Goal: Transaction & Acquisition: Purchase product/service

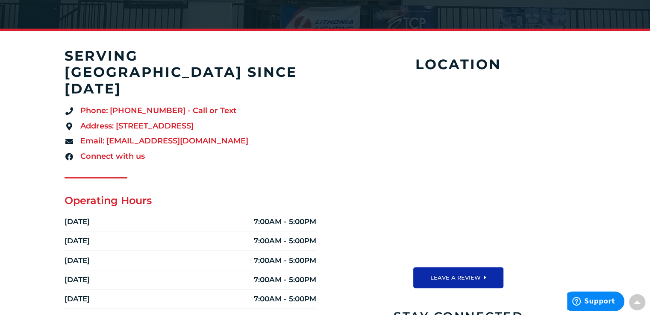
scroll to position [186, 0]
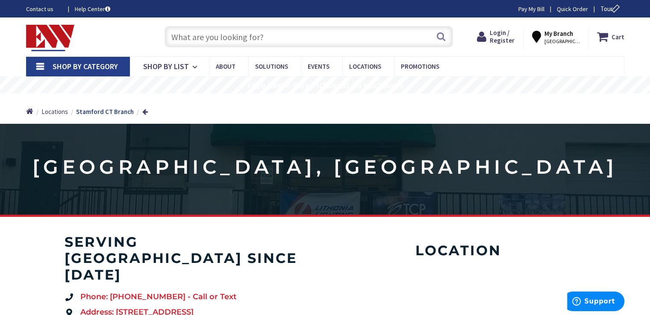
scroll to position [3, 0]
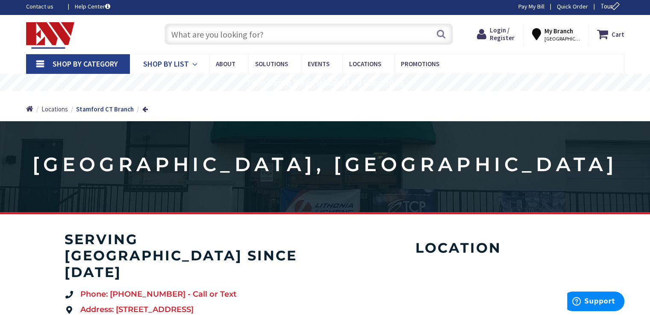
click at [168, 64] on span "Shop By List" at bounding box center [166, 64] width 46 height 10
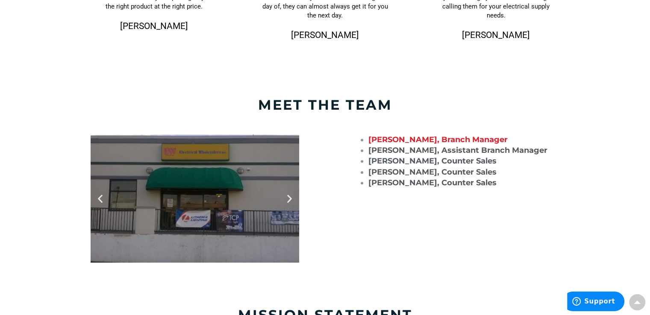
scroll to position [679, 0]
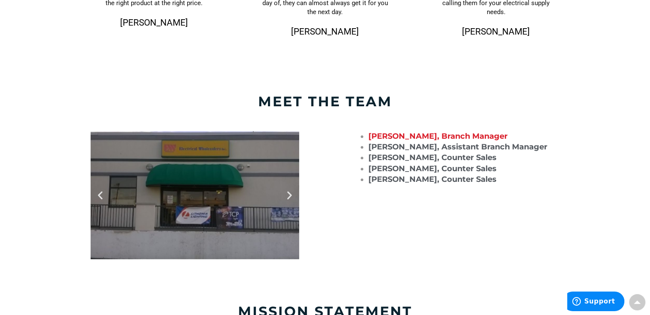
click at [286, 195] on icon "Next slide" at bounding box center [289, 195] width 11 height 11
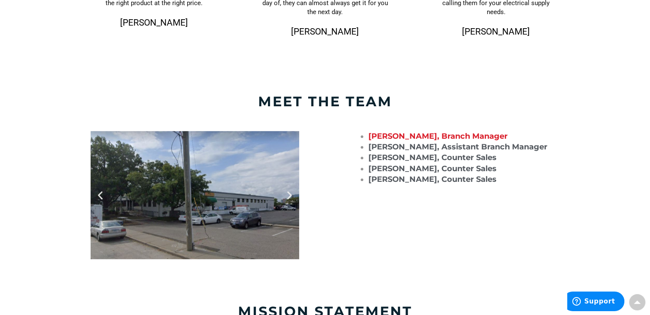
click at [286, 195] on icon "Next slide" at bounding box center [289, 195] width 11 height 11
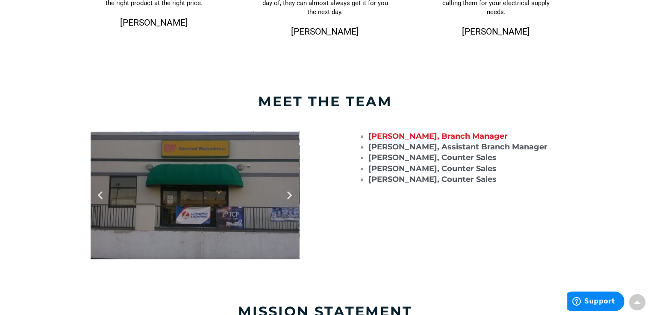
click at [286, 195] on icon "Next slide" at bounding box center [289, 195] width 11 height 11
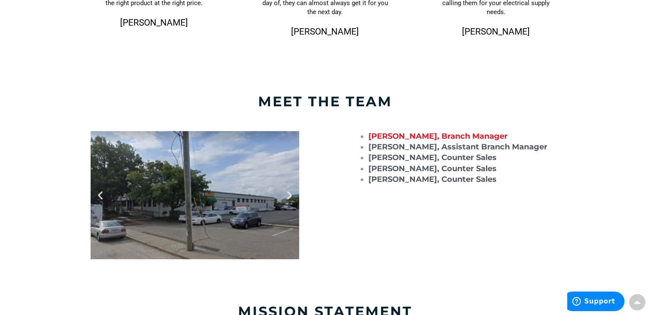
click at [286, 195] on icon "Next slide" at bounding box center [289, 195] width 11 height 11
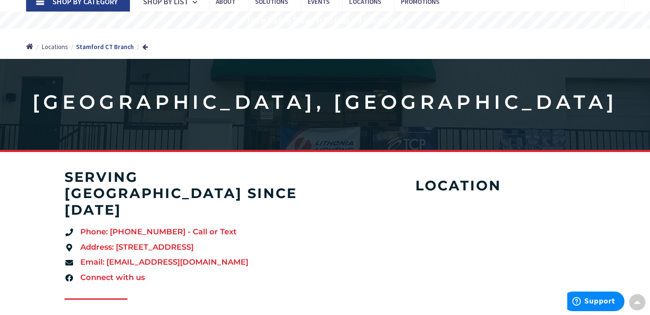
scroll to position [0, 0]
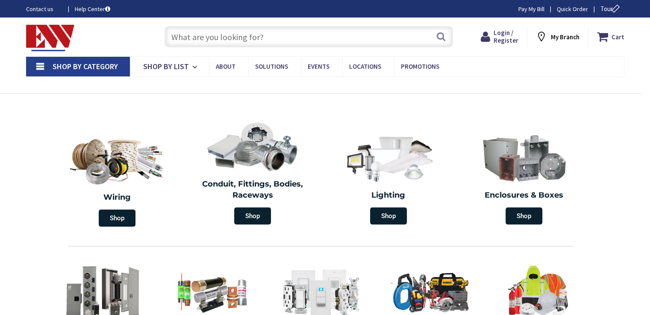
click at [149, 88] on div "Free Same Day Pickup at 19 Locations" at bounding box center [325, 85] width 650 height 17
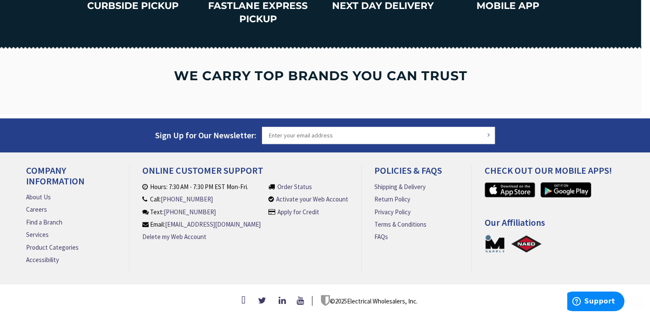
click at [273, 38] on section "CURBSIDE PICKUP FASTLANE EXPRESS PICKUP NEXT DAY DELIVERY MOBILE APP" at bounding box center [320, 7] width 641 height 80
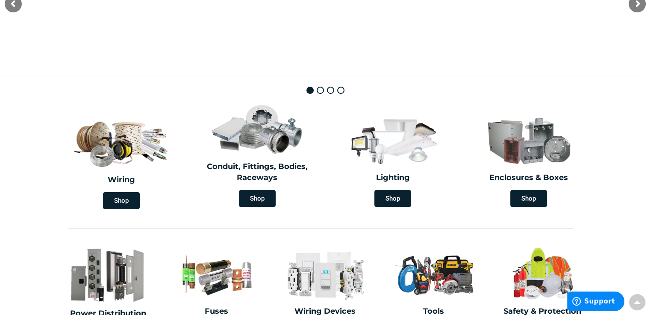
scroll to position [1252, 0]
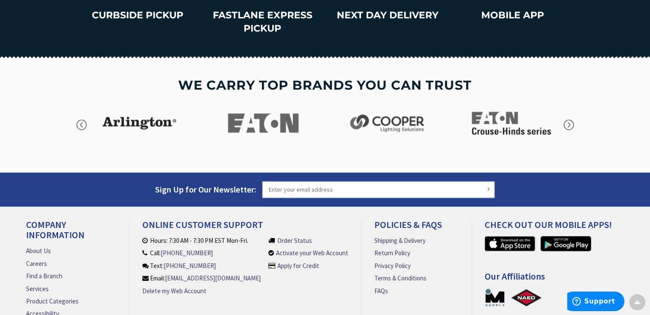
click at [292, 181] on input "Sign Up for Our Newsletter:" at bounding box center [378, 189] width 233 height 17
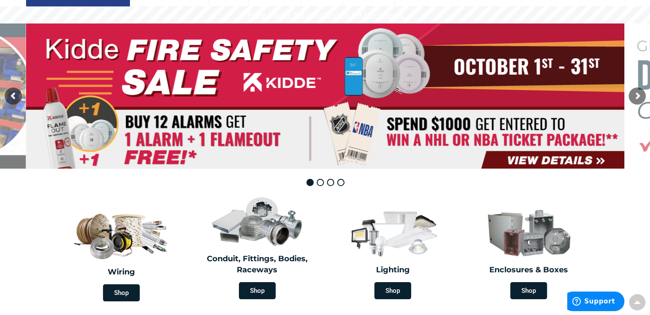
scroll to position [0, 0]
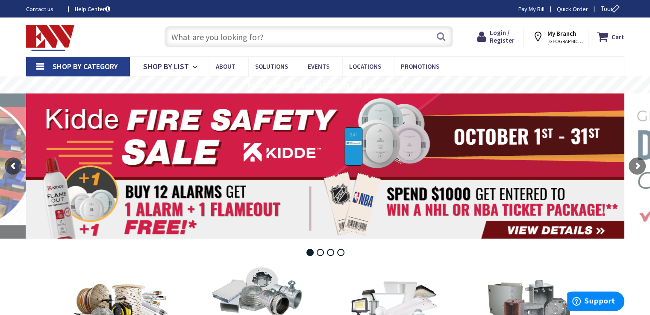
click at [289, 36] on input "text" at bounding box center [309, 36] width 289 height 21
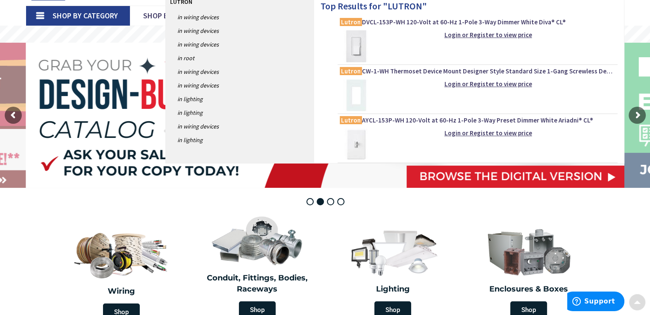
scroll to position [53, 0]
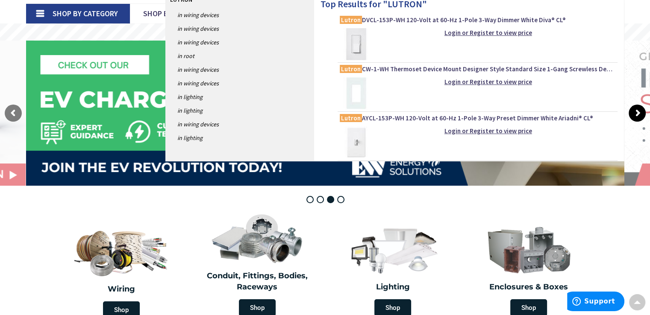
type input "LUTRON"
click at [636, 114] on rs-arrow at bounding box center [637, 113] width 17 height 17
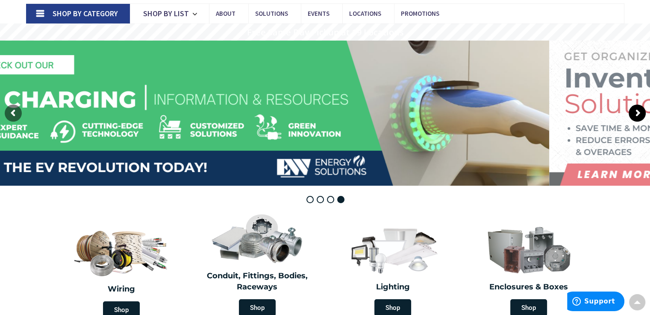
click at [636, 114] on rs-arrow at bounding box center [637, 113] width 17 height 17
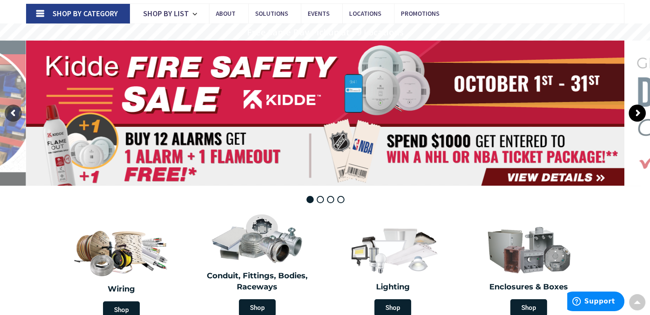
click at [636, 114] on rs-arrow at bounding box center [637, 113] width 17 height 17
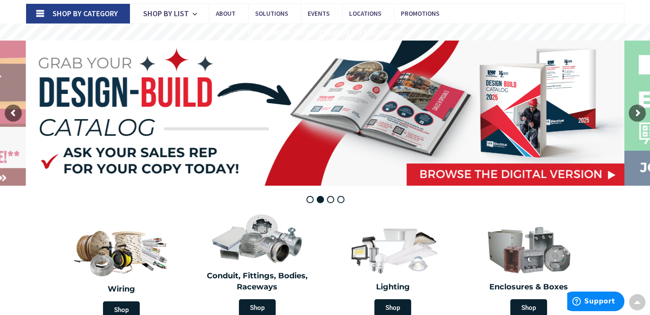
click at [457, 69] on rs-layer at bounding box center [325, 113] width 598 height 145
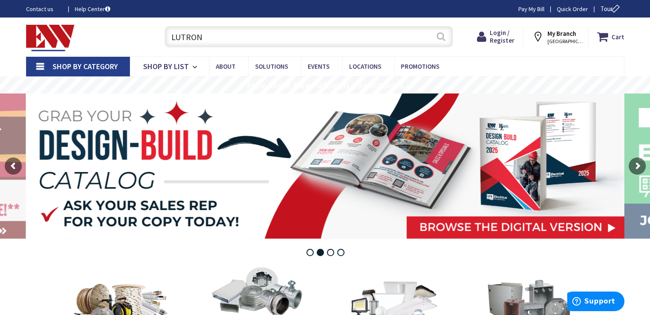
click at [438, 36] on button "Search" at bounding box center [441, 36] width 11 height 19
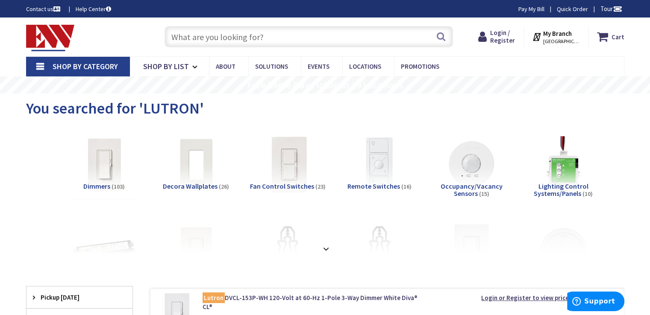
click at [108, 156] on img at bounding box center [103, 164] width 77 height 77
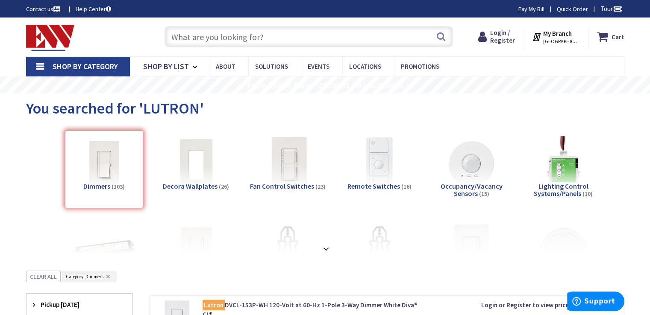
click at [272, 35] on input "text" at bounding box center [309, 36] width 289 height 21
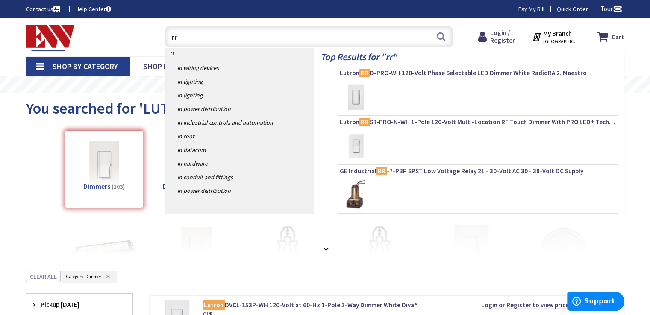
type input "r"
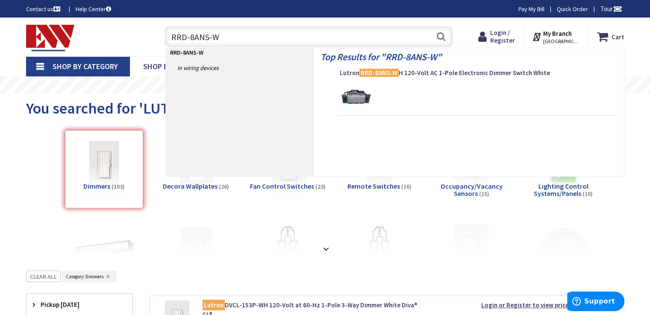
type input "RRD-8ANS-WH"
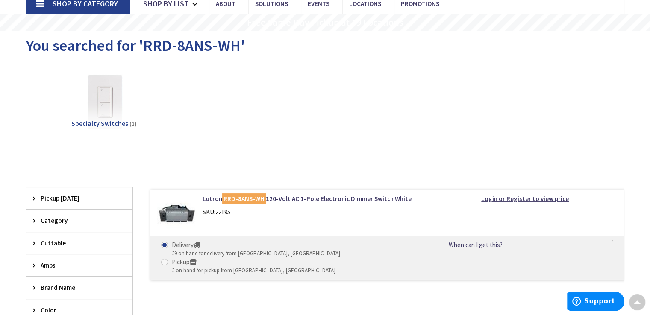
scroll to position [64, 0]
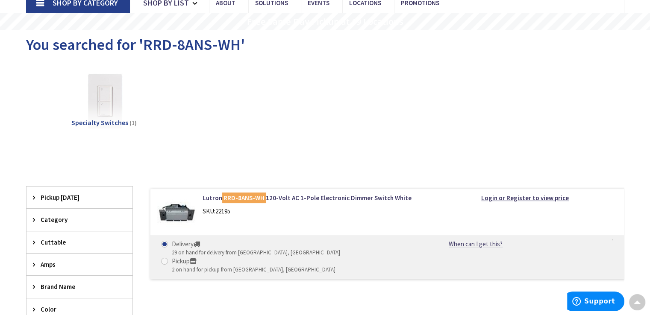
click at [186, 249] on div "29 on hand for delivery from [GEOGRAPHIC_DATA], [GEOGRAPHIC_DATA]" at bounding box center [256, 253] width 168 height 8
click at [169, 247] on input "Delivery 29 on hand for delivery from Middletown, CT" at bounding box center [166, 245] width 6 height 6
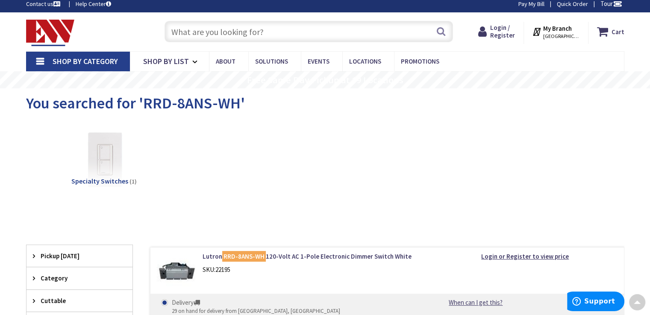
scroll to position [0, 0]
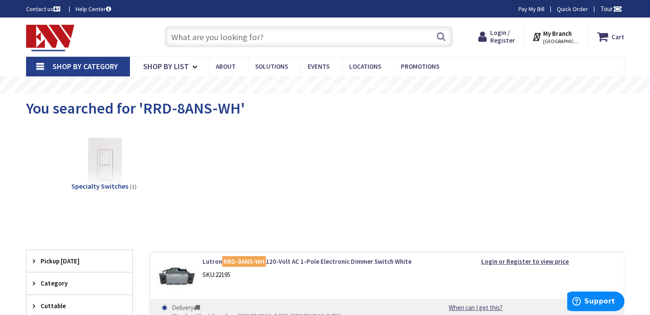
click at [554, 32] on strong "My Branch" at bounding box center [557, 33] width 29 height 8
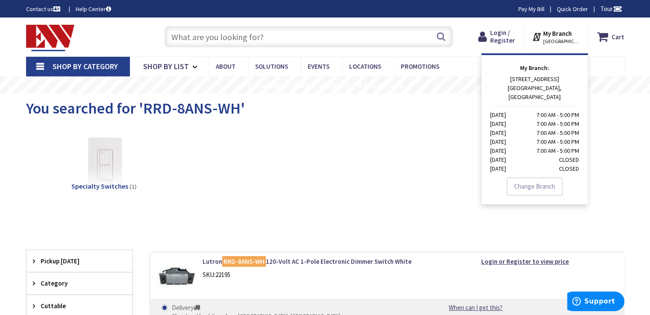
click at [448, 134] on div "Specialty Switches (1)" at bounding box center [325, 172] width 569 height 92
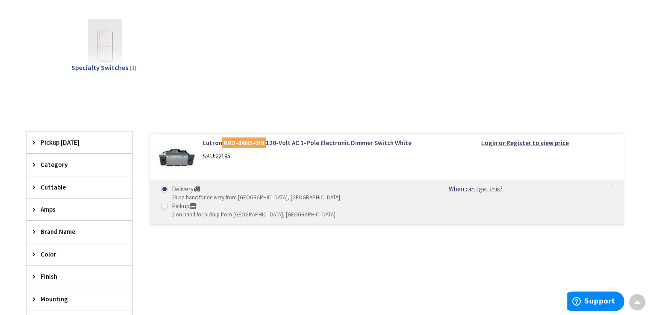
scroll to position [120, 0]
click at [247, 141] on mark "RRD-8ANS-WH" at bounding box center [244, 142] width 44 height 11
click at [303, 142] on link "Lutron RRD-8ANS-WH 120-Volt AC 1-Pole Electronic Dimmer Switch White" at bounding box center [312, 142] width 218 height 9
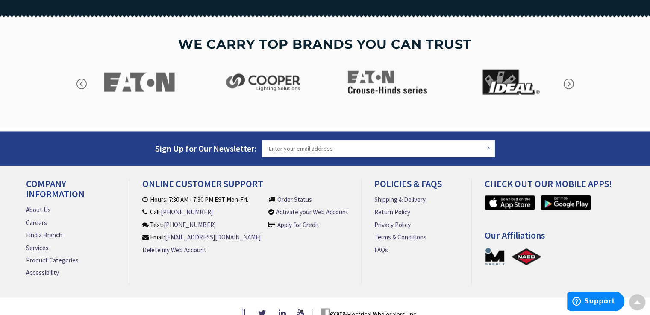
scroll to position [1297, 0]
